Goal: Transaction & Acquisition: Subscribe to service/newsletter

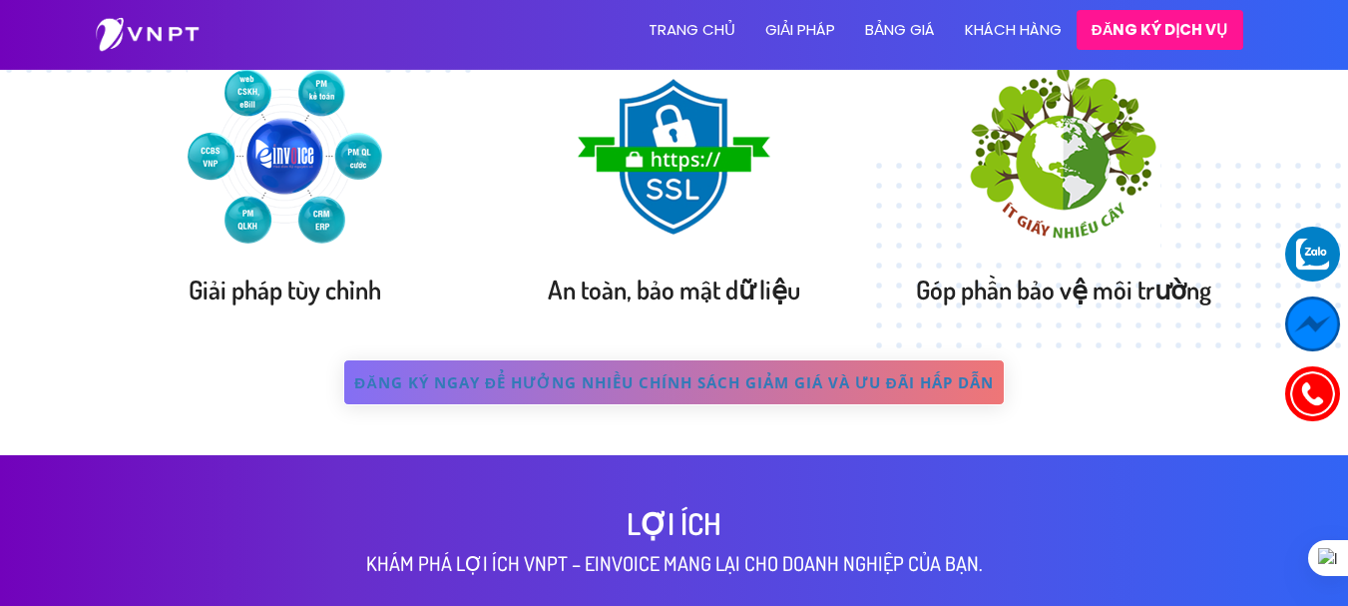
scroll to position [898, 0]
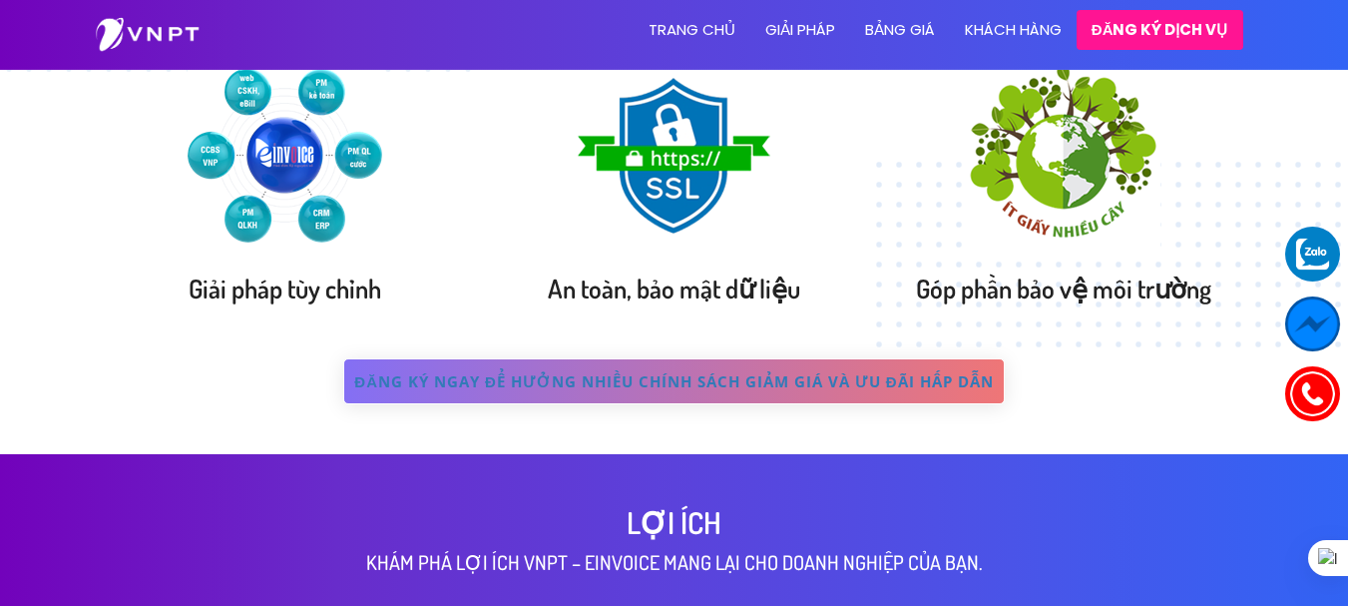
click at [899, 35] on link "Bảng giá" at bounding box center [900, 30] width 100 height 60
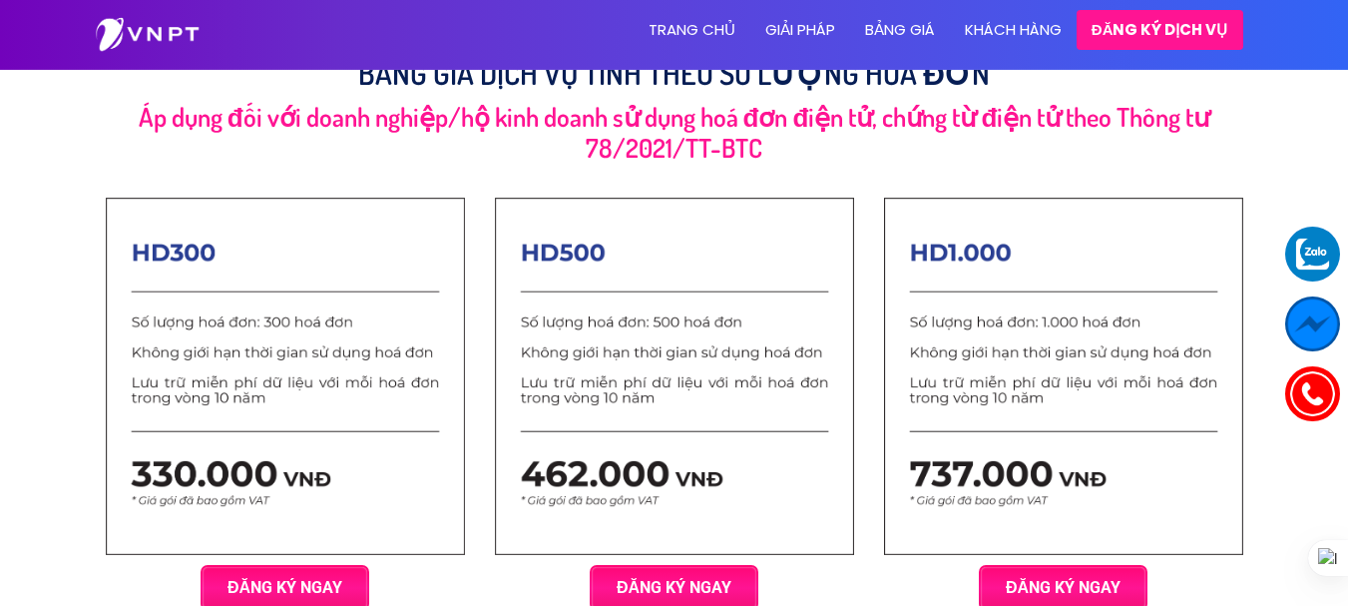
scroll to position [1925, 0]
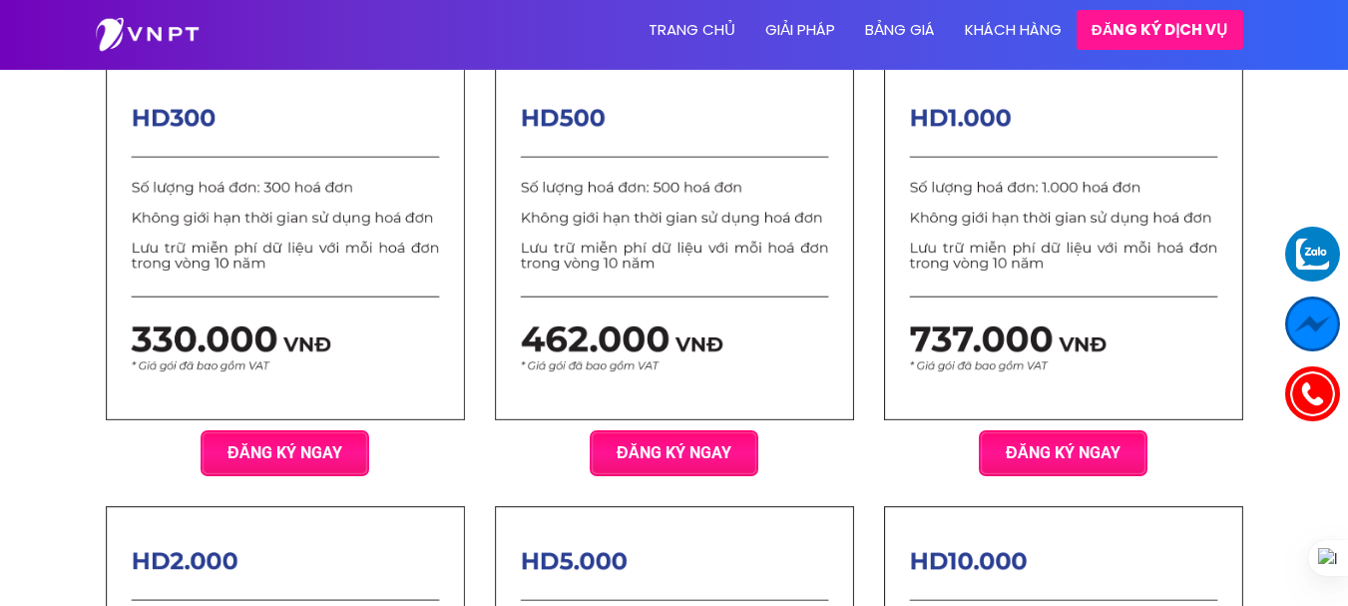
click at [251, 449] on link "Đăng ký ngay" at bounding box center [285, 453] width 161 height 44
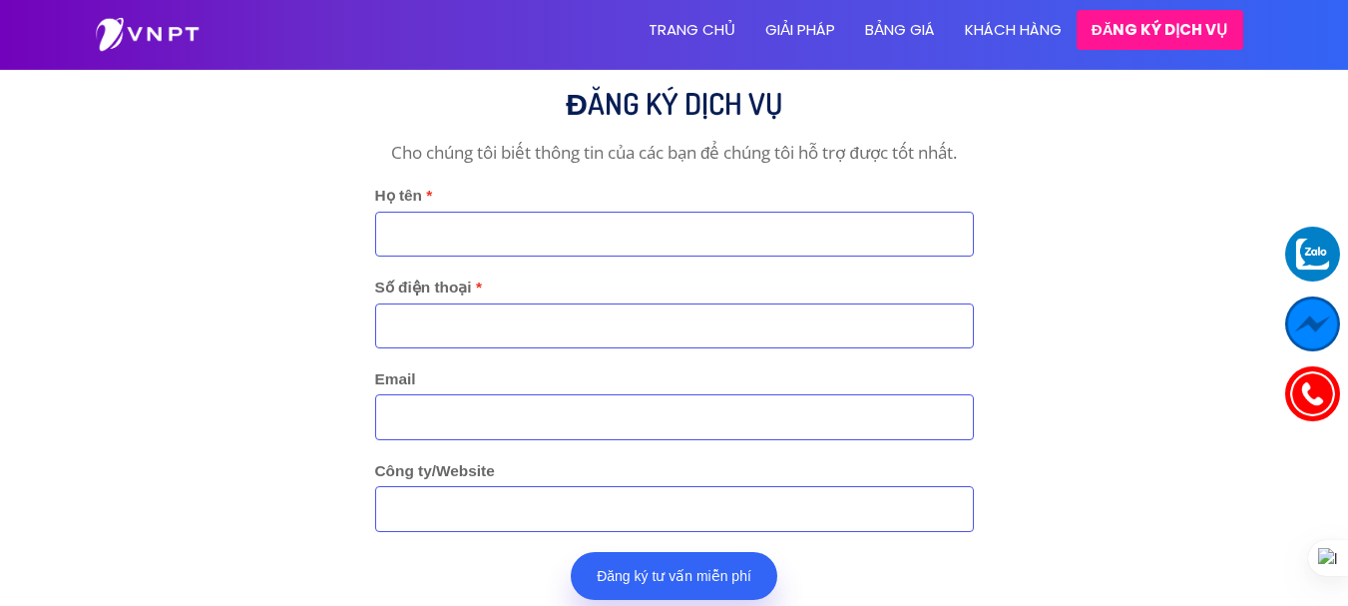
scroll to position [3999, 0]
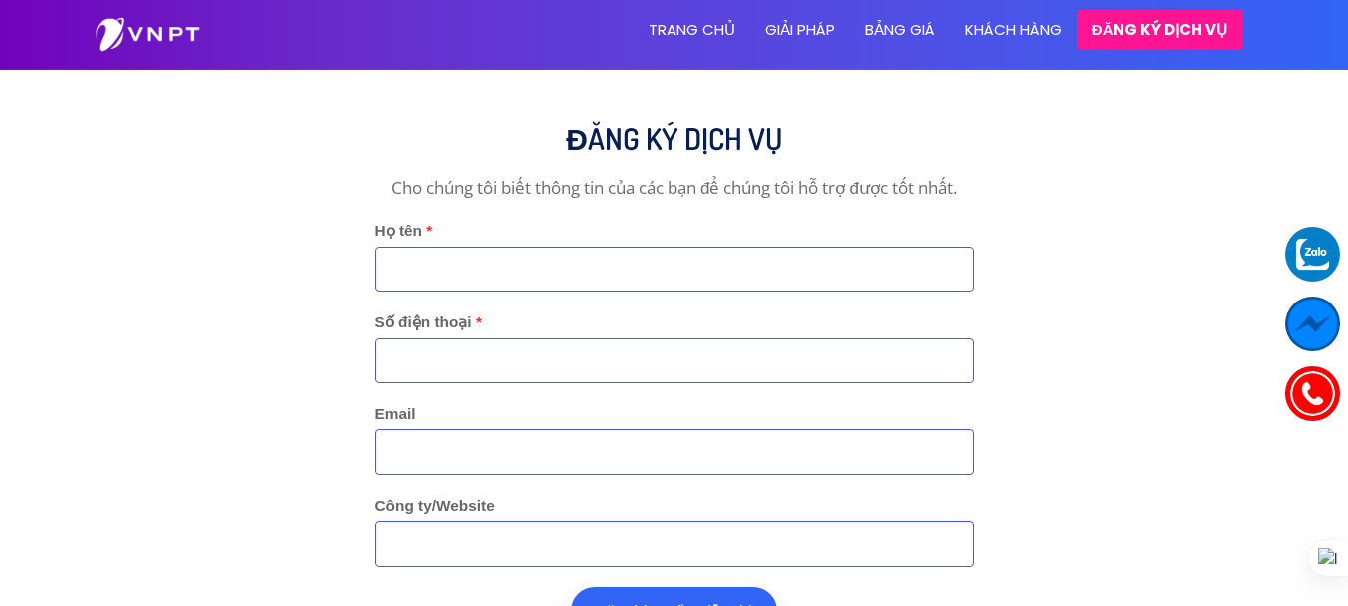
click at [506, 257] on input "Họ tên" at bounding box center [674, 268] width 599 height 45
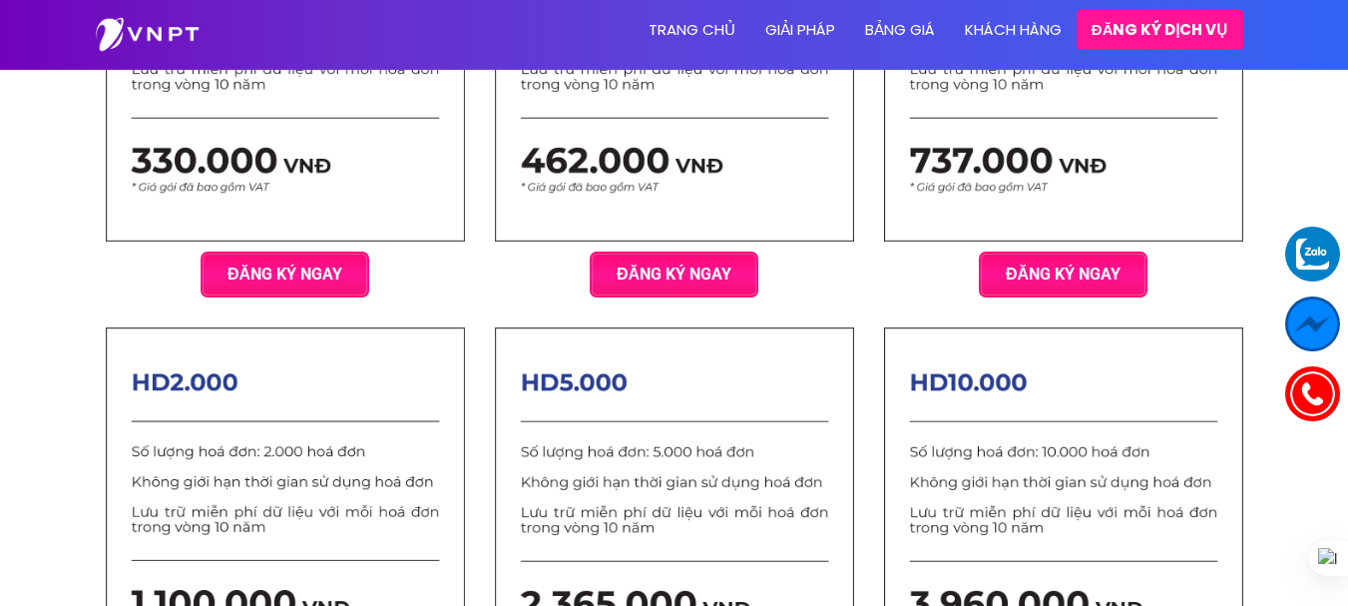
scroll to position [2003, 0]
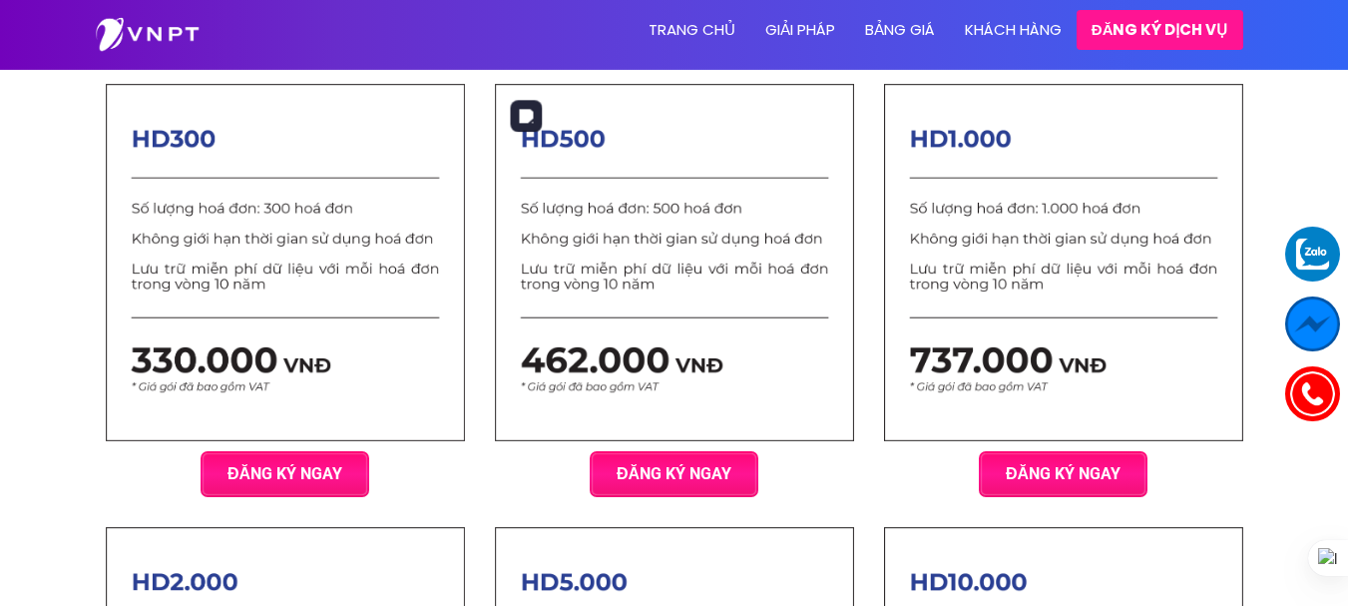
click at [761, 315] on img at bounding box center [674, 262] width 359 height 356
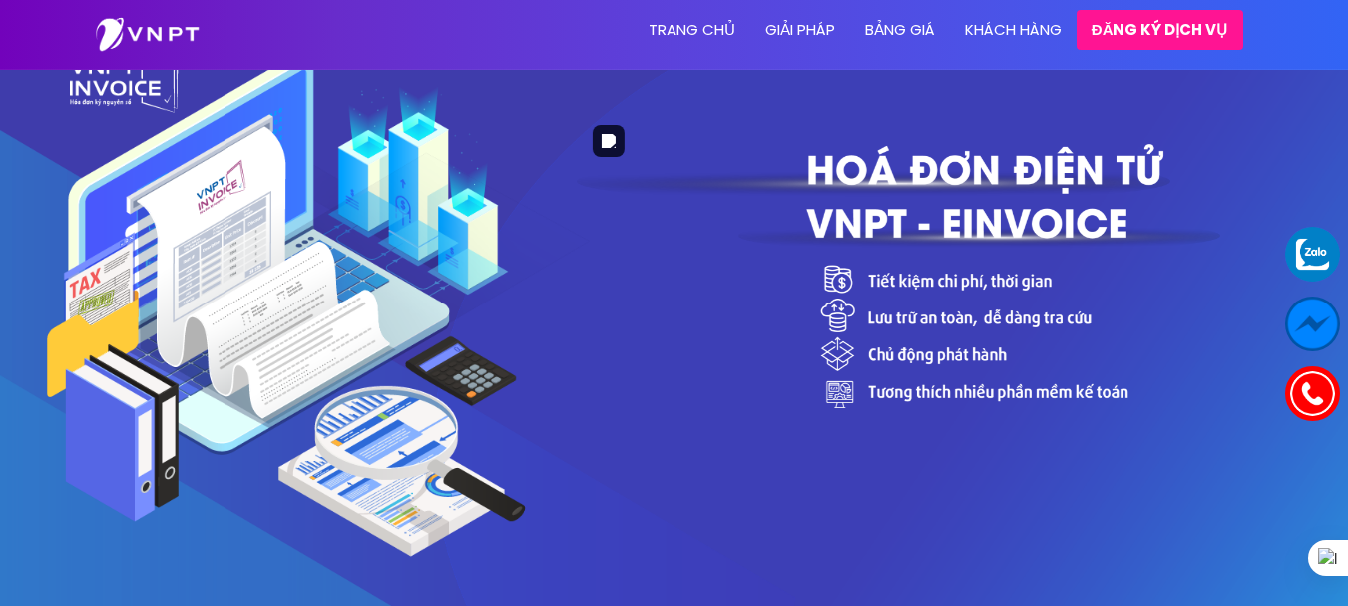
scroll to position [100, 0]
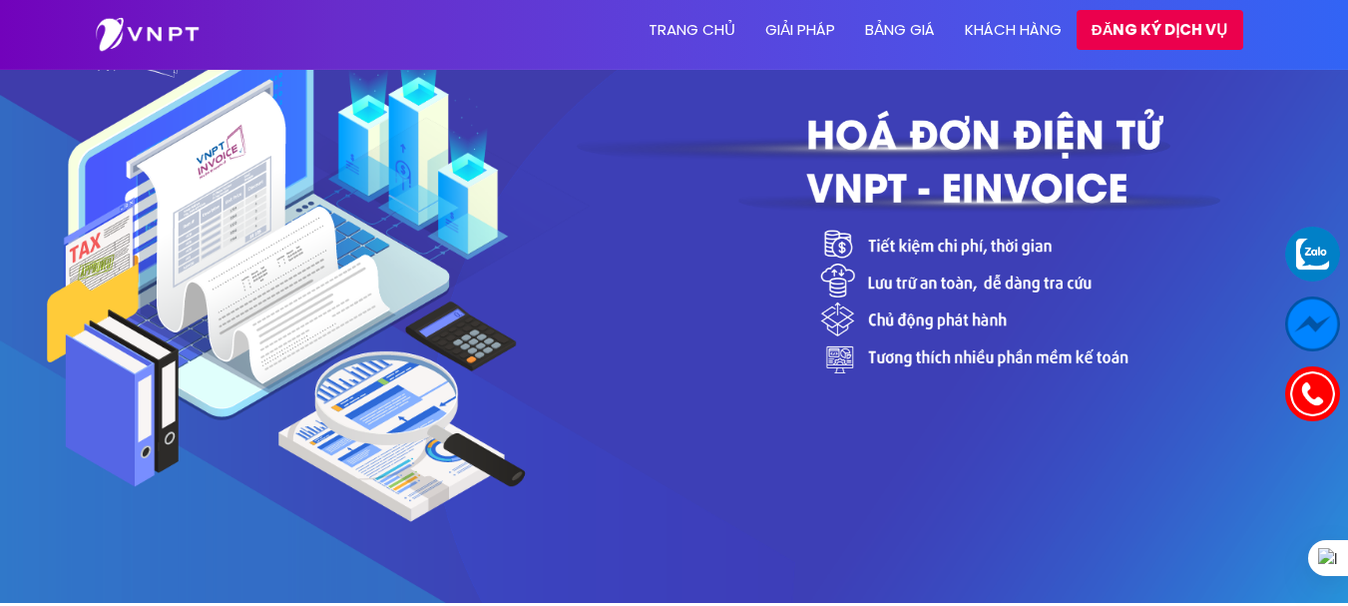
click at [1157, 31] on link "Đăng ký dịch vụ" at bounding box center [1160, 30] width 167 height 40
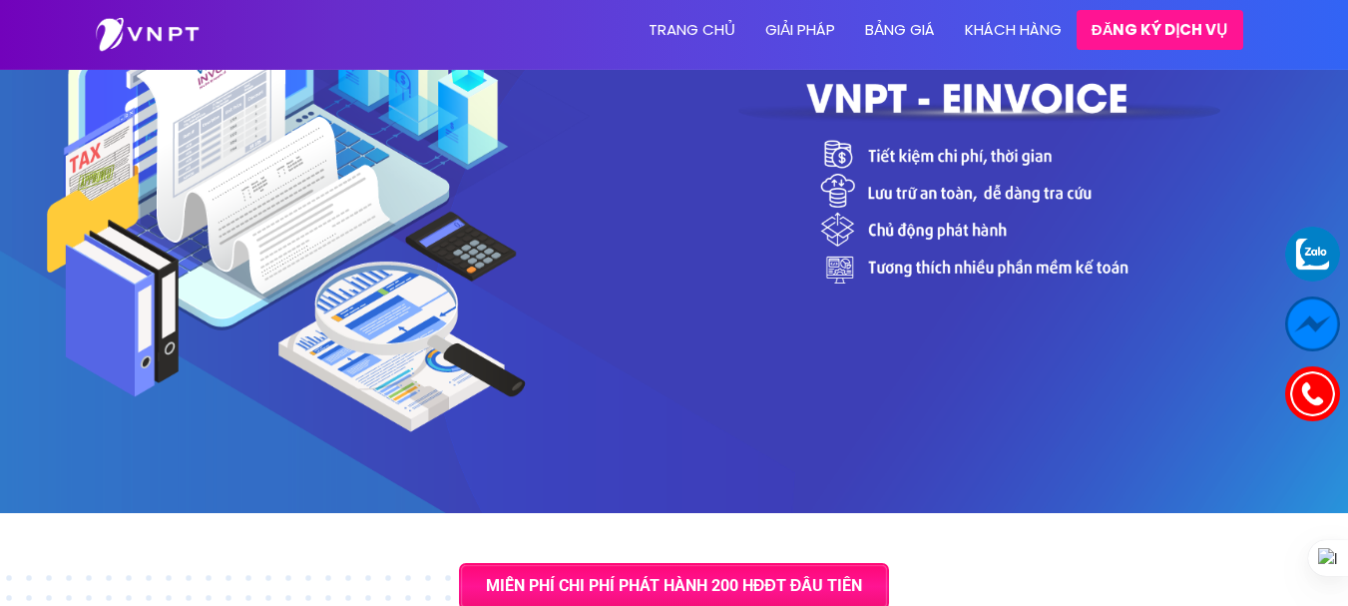
scroll to position [0, 0]
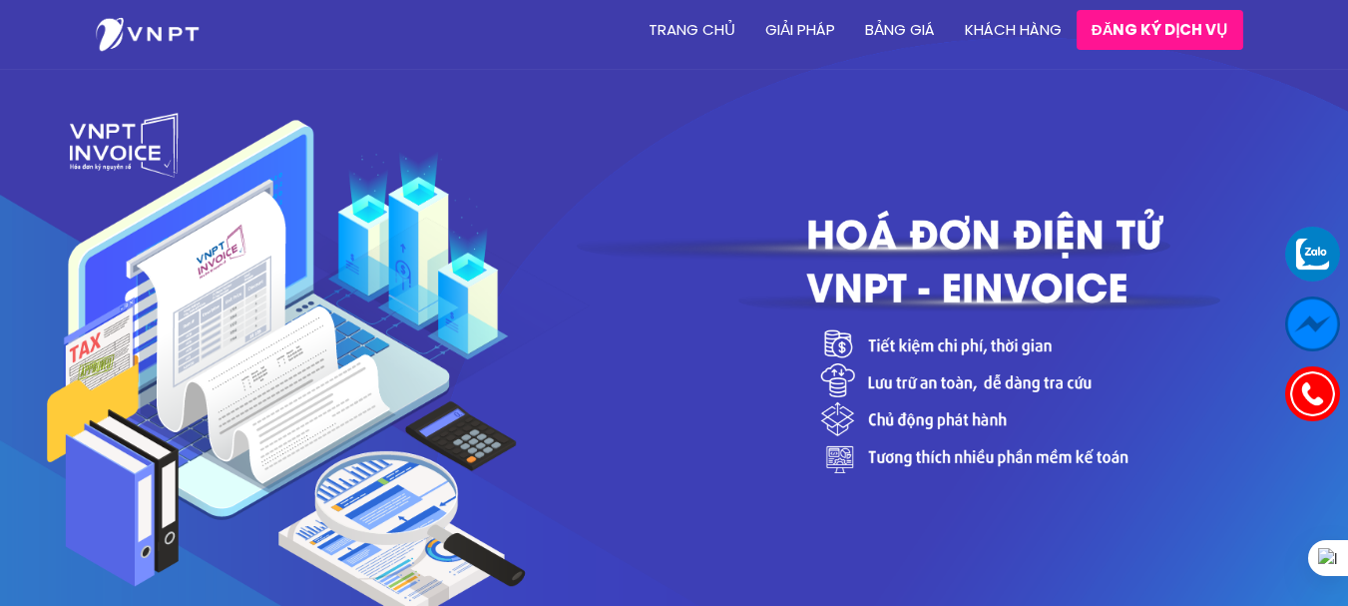
click at [1308, 249] on link "VNPT Vinaphone [GEOGRAPHIC_DATA]" at bounding box center [1312, 253] width 55 height 55
click at [1304, 317] on link "Chat để nhận tư vấn" at bounding box center [1312, 323] width 55 height 55
click at [1133, 27] on link "Đăng ký dịch vụ" at bounding box center [1160, 30] width 167 height 40
click at [819, 30] on link "Giải pháp" at bounding box center [800, 30] width 100 height 60
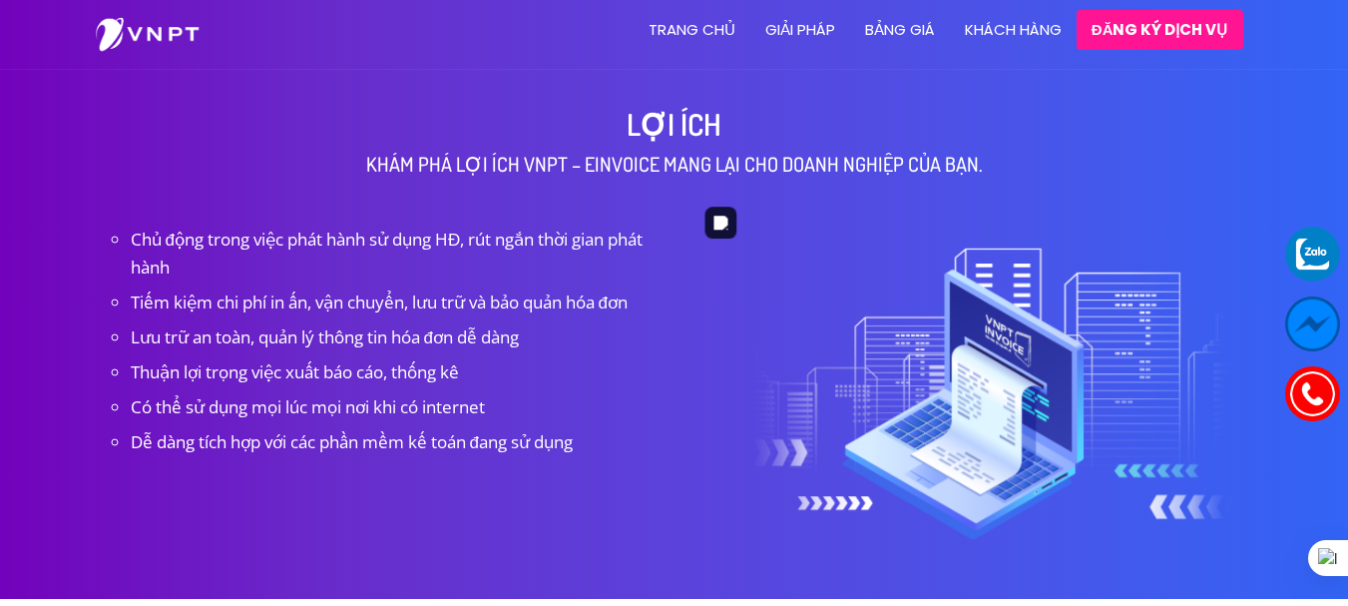
scroll to position [1331, 0]
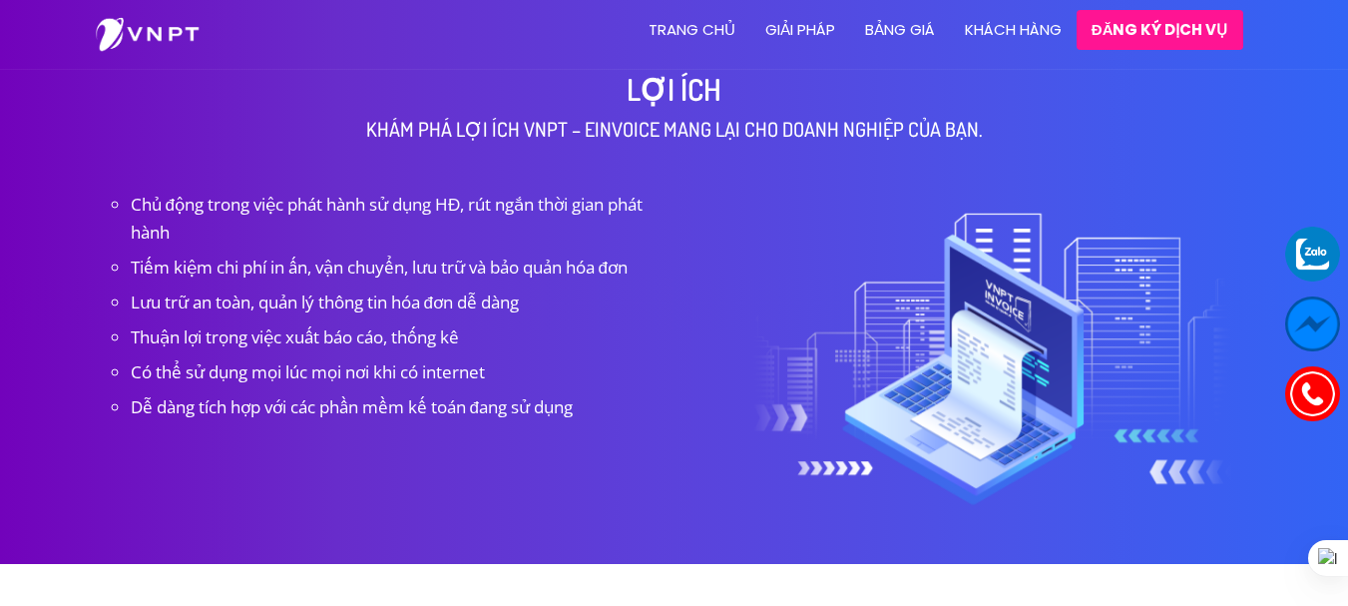
click at [1323, 383] on img at bounding box center [1312, 393] width 45 height 45
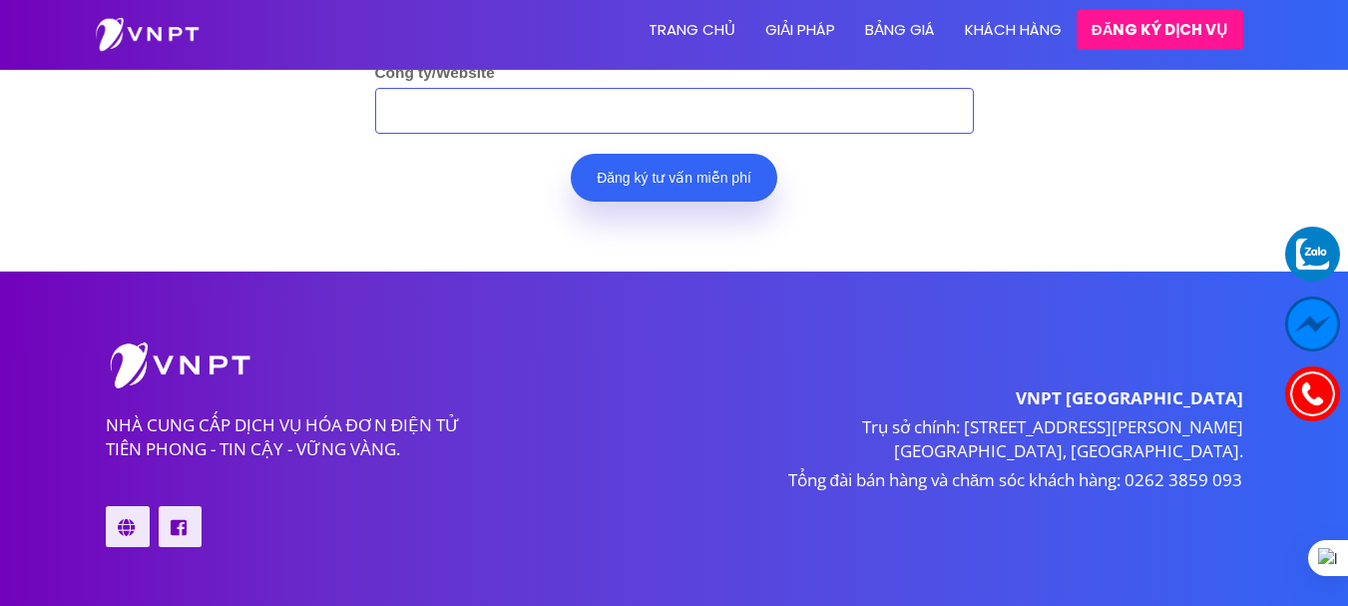
scroll to position [4437, 0]
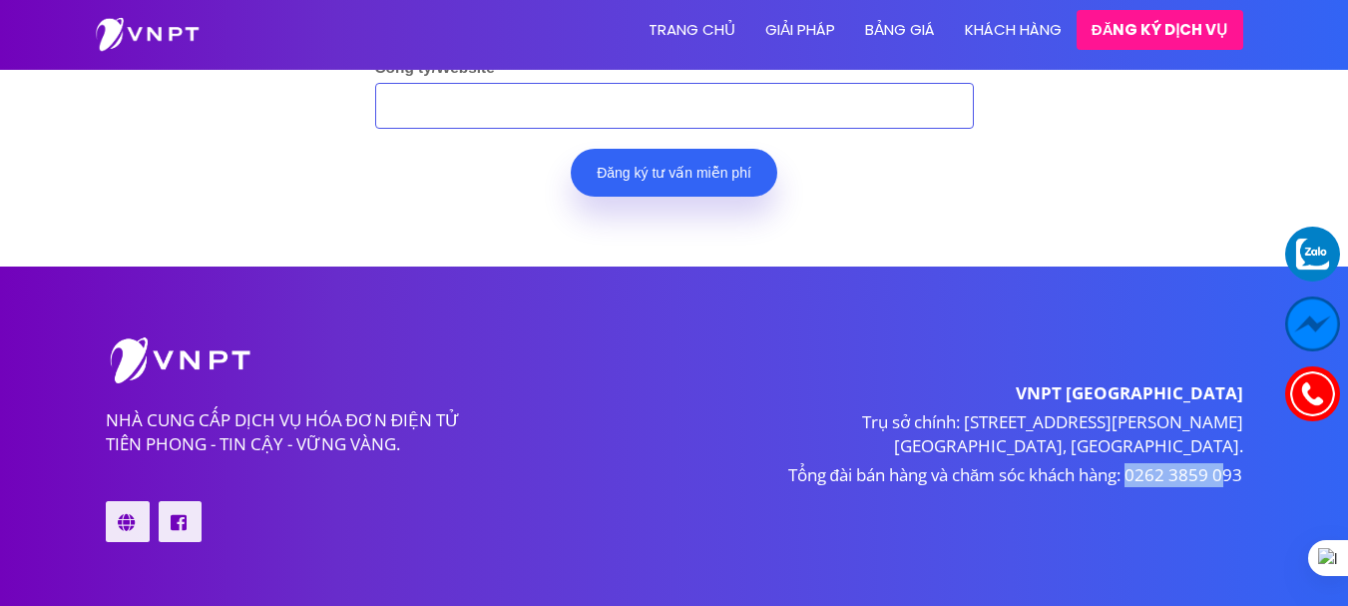
drag, startPoint x: 1129, startPoint y: 446, endPoint x: 1234, endPoint y: 459, distance: 105.6
click at [1228, 463] on p "Tổng đài bán hàng và chăm sóc khách hàng: 0262 3859 093" at bounding box center [966, 475] width 554 height 24
click at [1236, 463] on p "Tổng đài bán hàng và chăm sóc khách hàng: 0262 3859 093" at bounding box center [966, 475] width 554 height 24
drag, startPoint x: 1244, startPoint y: 454, endPoint x: 1126, endPoint y: 452, distance: 117.7
click at [1126, 452] on div "VNPT [GEOGRAPHIC_DATA] Trụ sở chính: [STREET_ADDRESS][PERSON_NAME]. [GEOGRAPHIC…" at bounding box center [966, 426] width 584 height 220
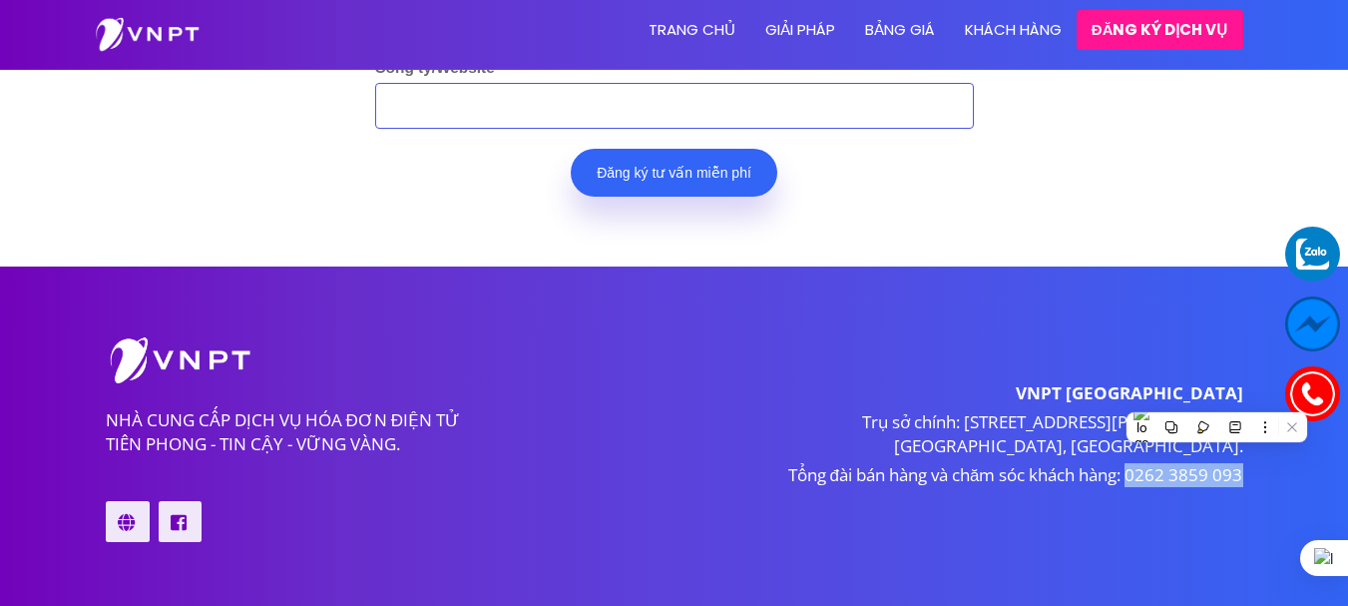
click at [1151, 463] on p "Tổng đài bán hàng và chăm sóc khách hàng: 0262 3859 093" at bounding box center [966, 475] width 554 height 24
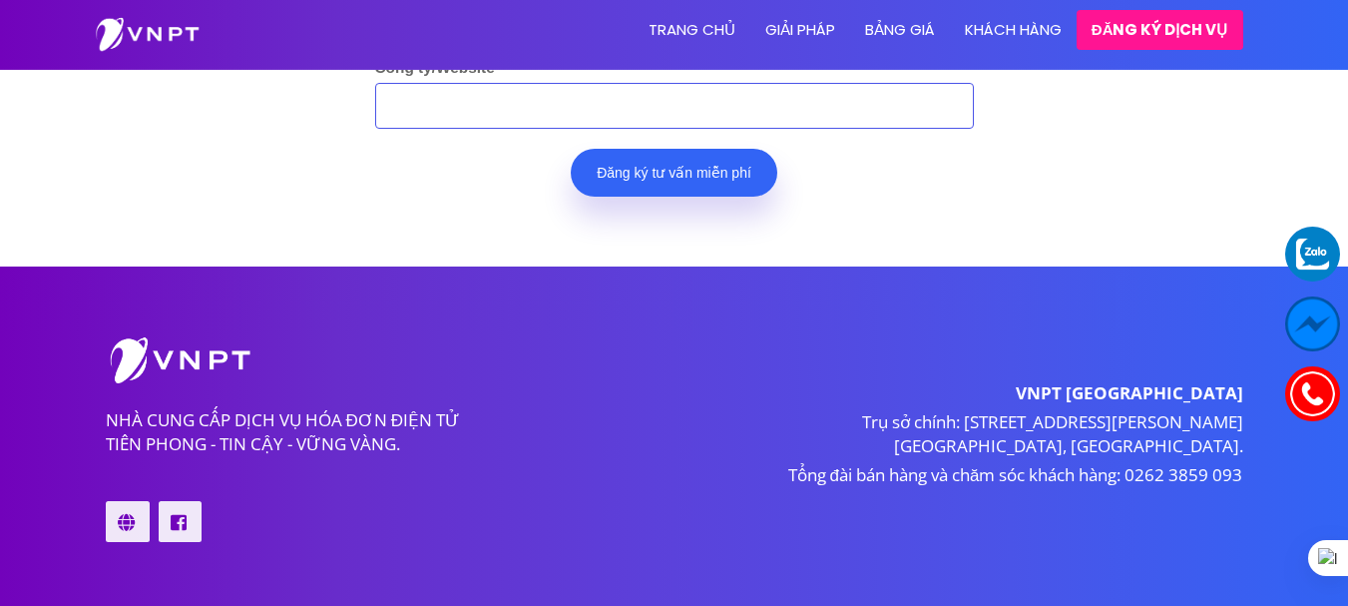
click at [1193, 463] on p "Tổng đài bán hàng và chăm sóc khách hàng: 0262 3859 093" at bounding box center [966, 475] width 554 height 24
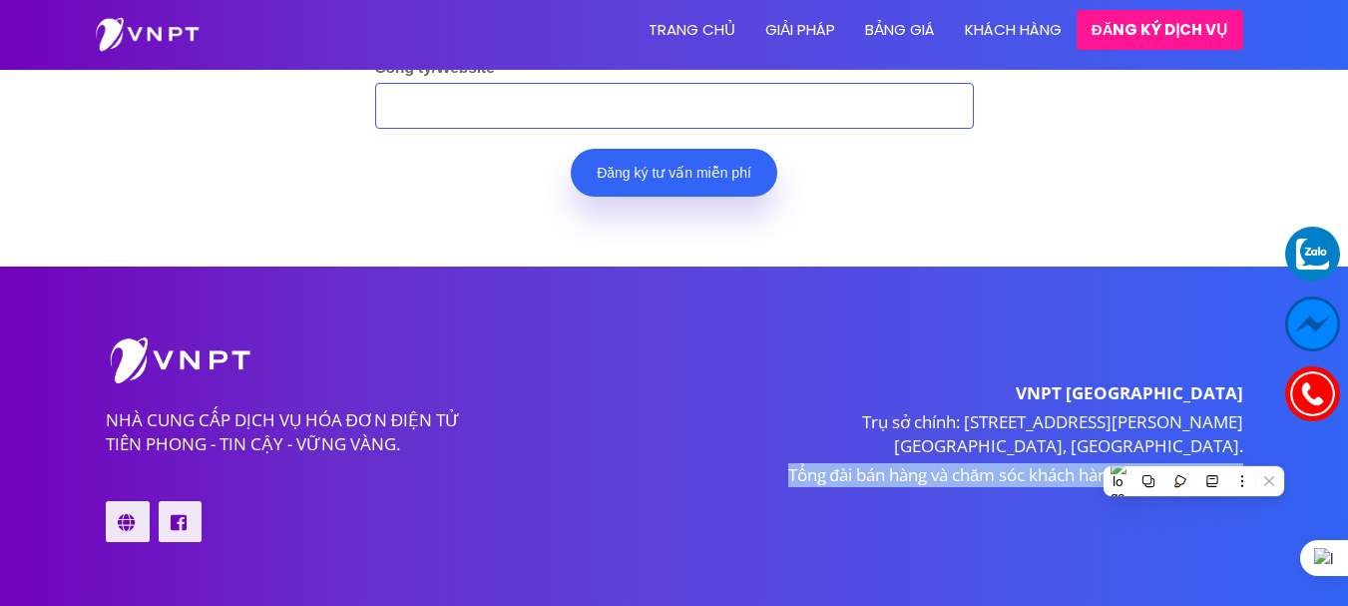
click at [1193, 463] on p "Tổng đài bán hàng và chăm sóc khách hàng: 0262 3859 093" at bounding box center [966, 475] width 554 height 24
click at [1194, 463] on p "Tổng đài bán hàng và chăm sóc khách hàng: 0262 3859 093" at bounding box center [966, 475] width 554 height 24
click at [1254, 447] on div "VNPT [GEOGRAPHIC_DATA] Trụ sở chính: [STREET_ADDRESS][PERSON_NAME]. [GEOGRAPHIC…" at bounding box center [966, 426] width 584 height 220
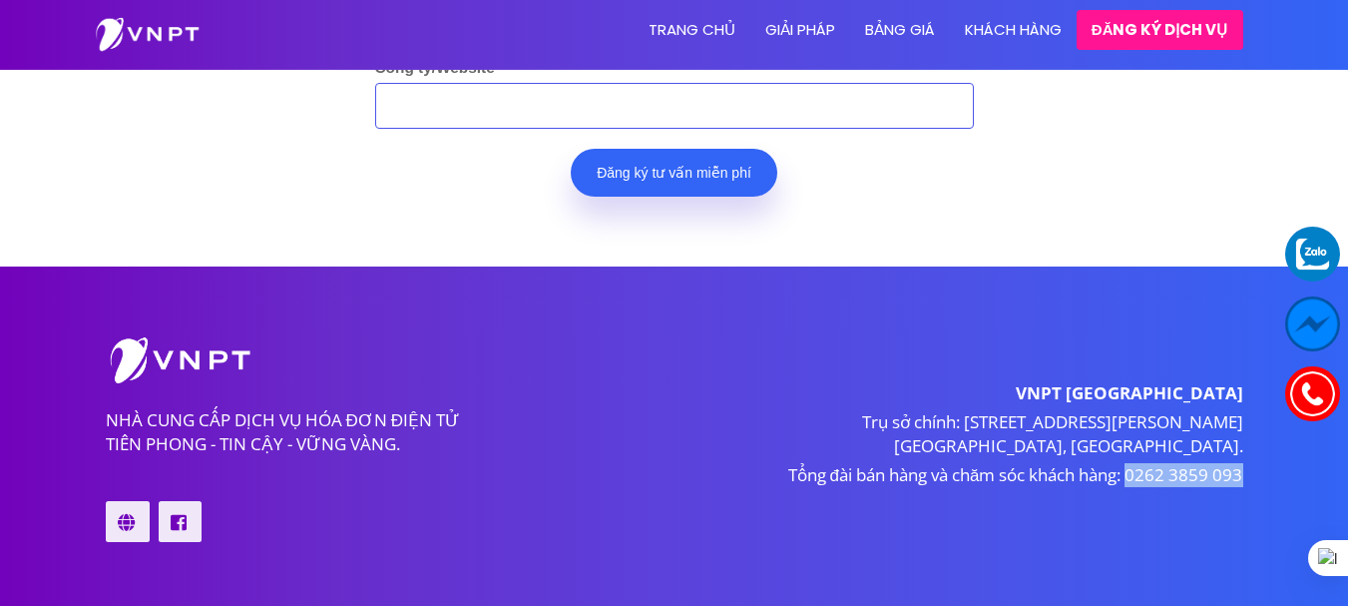
drag, startPoint x: 1252, startPoint y: 448, endPoint x: 1142, endPoint y: 451, distance: 109.8
click at [1135, 451] on div "VNPT [GEOGRAPHIC_DATA] Trụ sở chính: [STREET_ADDRESS][PERSON_NAME]. [GEOGRAPHIC…" at bounding box center [966, 426] width 584 height 220
click at [1149, 463] on p "Tổng đài bán hàng và chăm sóc khách hàng: 0262 3859 093" at bounding box center [966, 475] width 554 height 24
drag, startPoint x: 1258, startPoint y: 449, endPoint x: 1130, endPoint y: 447, distance: 127.7
click at [1130, 447] on section "NHÀ CUNG CẤP DỊCH VỤ HÓA ĐƠN ĐIỆN TỬ TIÊN PHONG - TIN CẬY - VỮNG VÀNG. [GEOGRAP…" at bounding box center [674, 435] width 1348 height 339
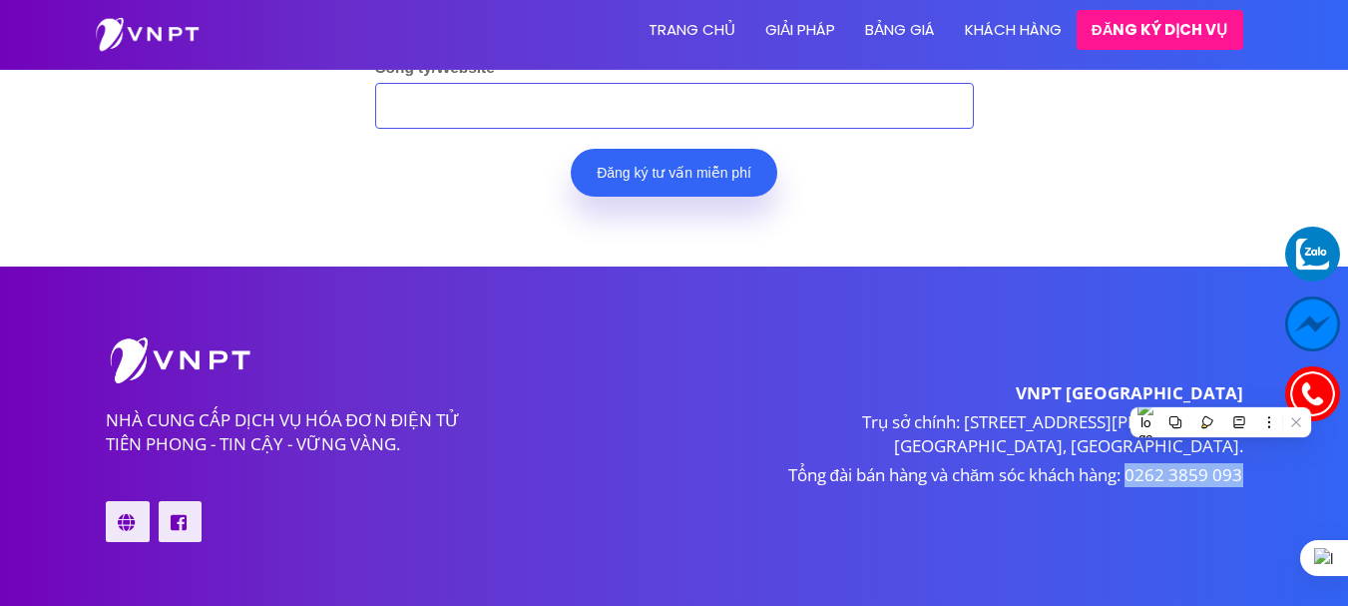
click at [1157, 463] on p "Tổng đài bán hàng và chăm sóc khách hàng: 0262 3859 093" at bounding box center [966, 475] width 554 height 24
drag, startPoint x: 1244, startPoint y: 450, endPoint x: 1131, endPoint y: 443, distance: 113.0
click at [1131, 443] on section "NHÀ CUNG CẤP DỊCH VỤ HÓA ĐƠN ĐIỆN TỬ TIÊN PHONG - TIN CẬY - VỮNG VÀNG. [GEOGRAP…" at bounding box center [674, 435] width 1348 height 339
click at [1147, 463] on p "Tổng đài bán hàng và chăm sóc khách hàng: 0262 3859 093" at bounding box center [966, 475] width 554 height 24
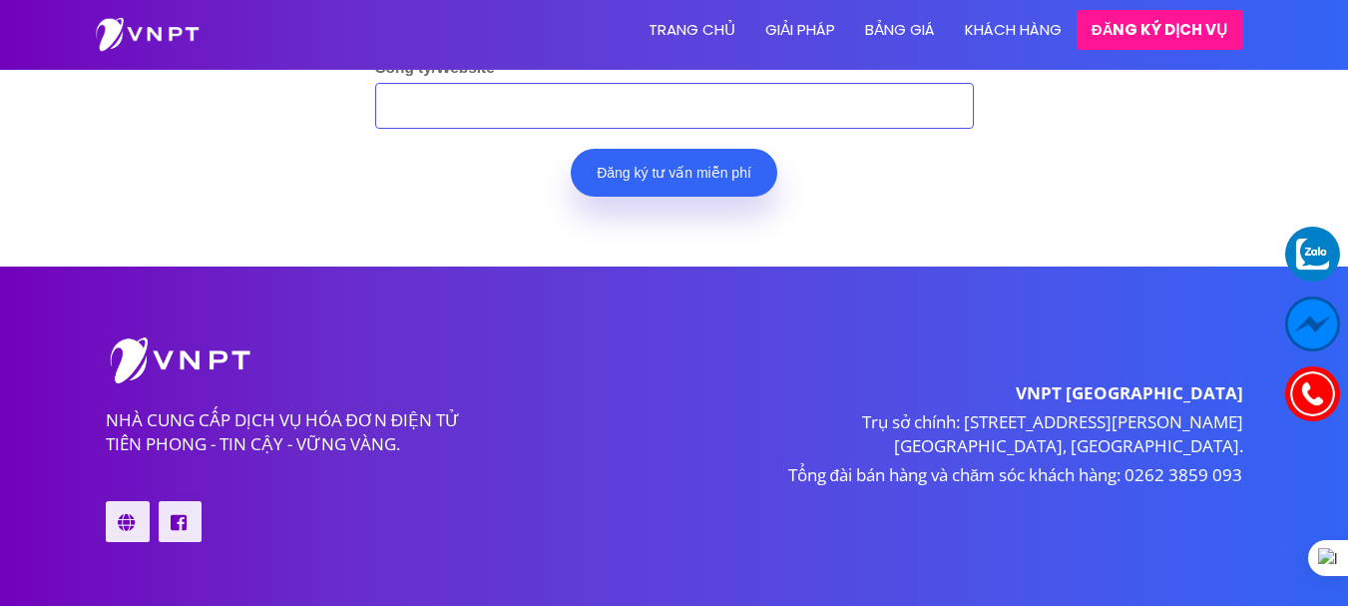
click at [1214, 463] on p "Tổng đài bán hàng và chăm sóc khách hàng: 0262 3859 093" at bounding box center [966, 475] width 554 height 24
drag, startPoint x: 1262, startPoint y: 457, endPoint x: 1129, endPoint y: 451, distance: 132.8
click at [1129, 451] on section "NHÀ CUNG CẤP DỊCH VỤ HÓA ĐƠN ĐIỆN TỬ TIÊN PHONG - TIN CẬY - VỮNG VÀNG. [GEOGRAP…" at bounding box center [674, 435] width 1348 height 339
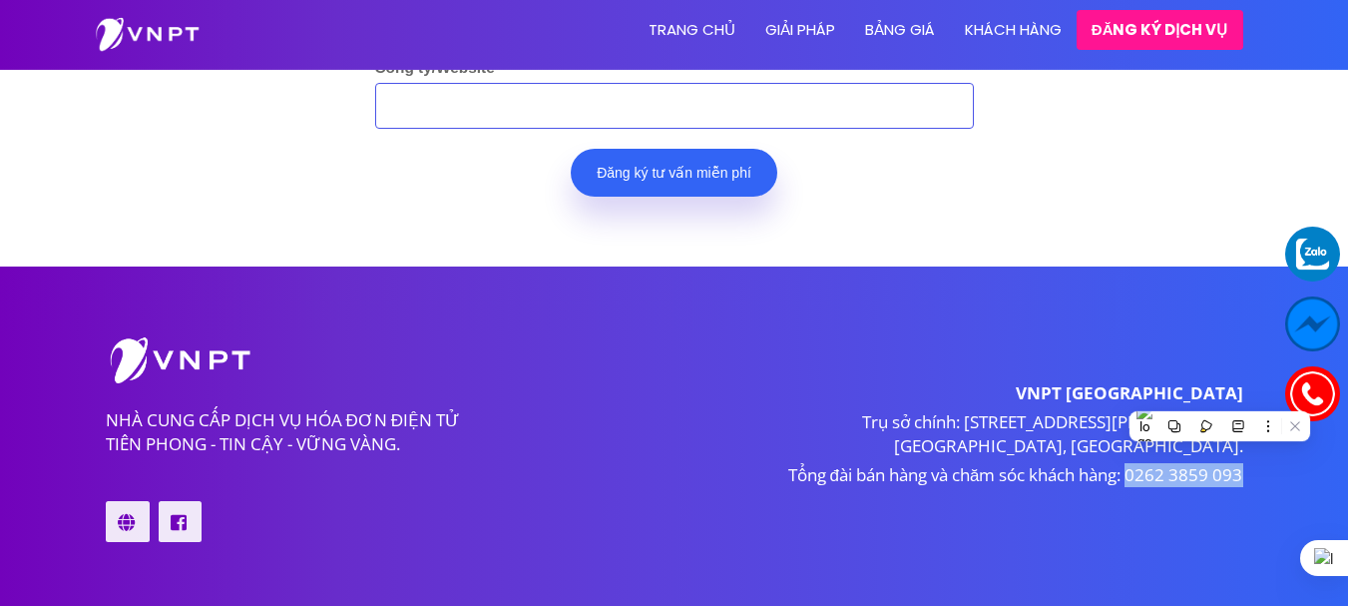
click at [1140, 463] on p "Tổng đài bán hàng và chăm sóc khách hàng: 0262 3859 093" at bounding box center [966, 475] width 554 height 24
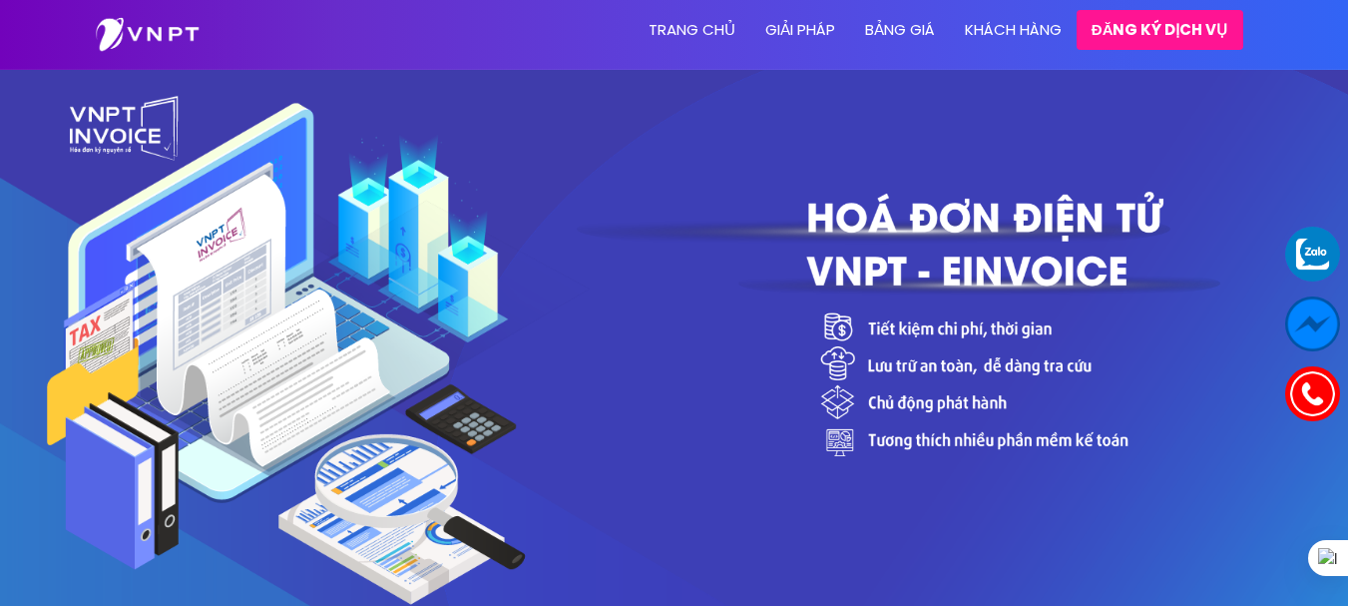
scroll to position [0, 0]
